Goal: Task Accomplishment & Management: Complete application form

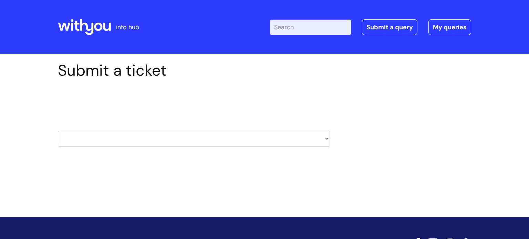
click at [130, 133] on select "HR / People IT and Support Clinical Drug Alerts Finance Accounts Data Support T…" at bounding box center [194, 139] width 272 height 16
select select "payroll"
click at [58, 131] on select "HR / People IT and Support Clinical Drug Alerts Finance Accounts Data Support T…" at bounding box center [194, 139] width 272 height 16
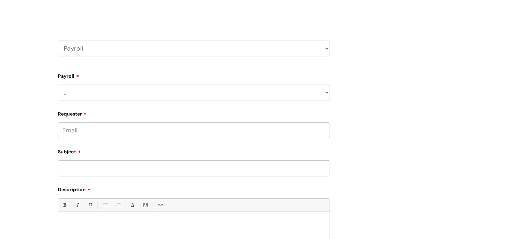
scroll to position [92, 0]
click at [103, 100] on form "Type Of Request ... Accounts (Finance) Alerts! (For clinical team) Data Protect…" at bounding box center [194, 193] width 272 height 248
click at [97, 94] on select "... New Hires bank details/starter checklist forms Payroll queries Receiving in…" at bounding box center [194, 91] width 272 height 16
select select "Payroll queries"
click at [58, 83] on select "... New Hires bank details/starter checklist forms Payroll queries Receiving in…" at bounding box center [194, 91] width 272 height 16
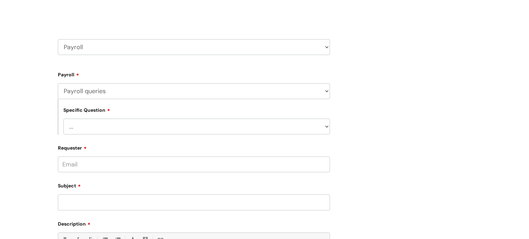
click at [88, 131] on select "... Changes queries Timesheet queries Salary and absence queries" at bounding box center [196, 127] width 267 height 16
select select "Salary and absence queries"
click at [63, 119] on select "... Changes queries Timesheet queries Salary and absence queries" at bounding box center [196, 127] width 267 height 16
click at [82, 166] on input "Requester" at bounding box center [194, 165] width 272 height 16
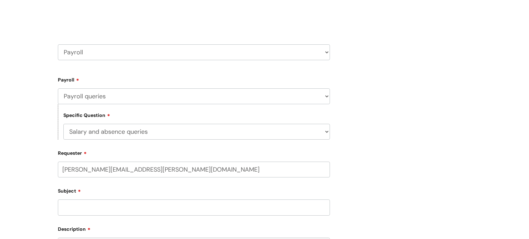
scroll to position [98, 0]
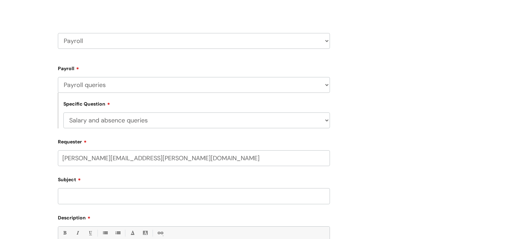
type input "[PERSON_NAME][EMAIL_ADDRESS][PERSON_NAME][DOMAIN_NAME]"
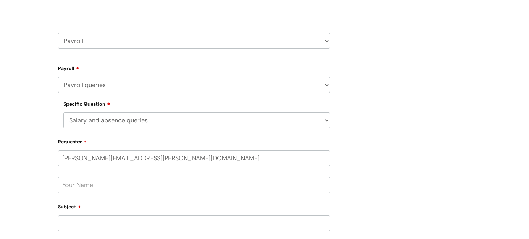
click at [85, 188] on input "text" at bounding box center [194, 185] width 272 height 16
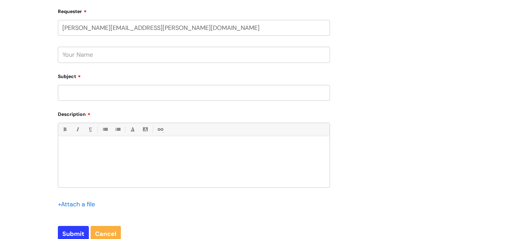
scroll to position [232, 0]
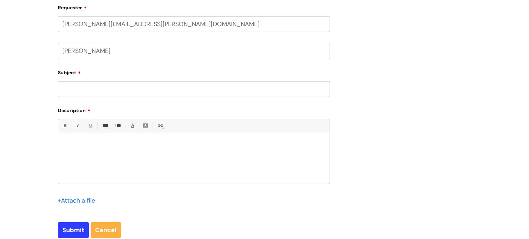
type input "[PERSON_NAME]"
click at [79, 91] on input "Subject" at bounding box center [194, 89] width 272 height 16
paste input "Abs Payment on Payslip"
type input "Abs Payment on Payslip"
click at [78, 138] on div at bounding box center [193, 160] width 271 height 48
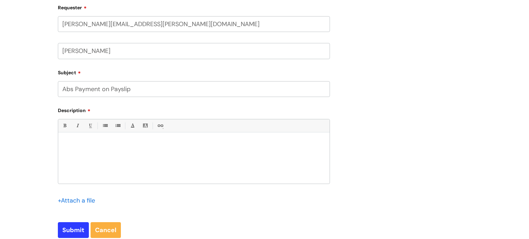
paste div
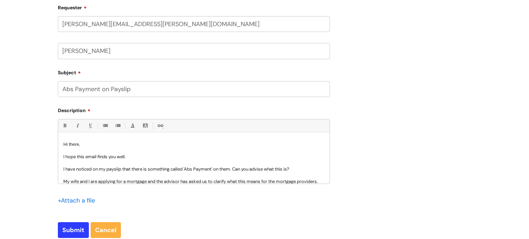
click at [77, 200] on input "file" at bounding box center [75, 200] width 34 height 9
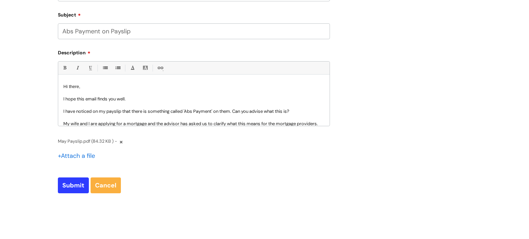
scroll to position [360, 0]
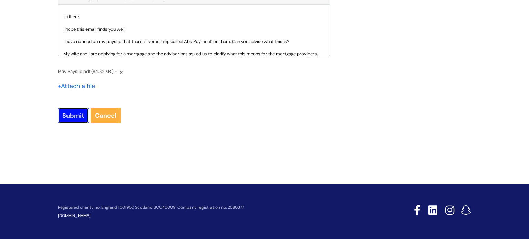
click at [67, 113] on input "Submit" at bounding box center [73, 116] width 31 height 16
type input "Please Wait..."
